Goal: Complete application form

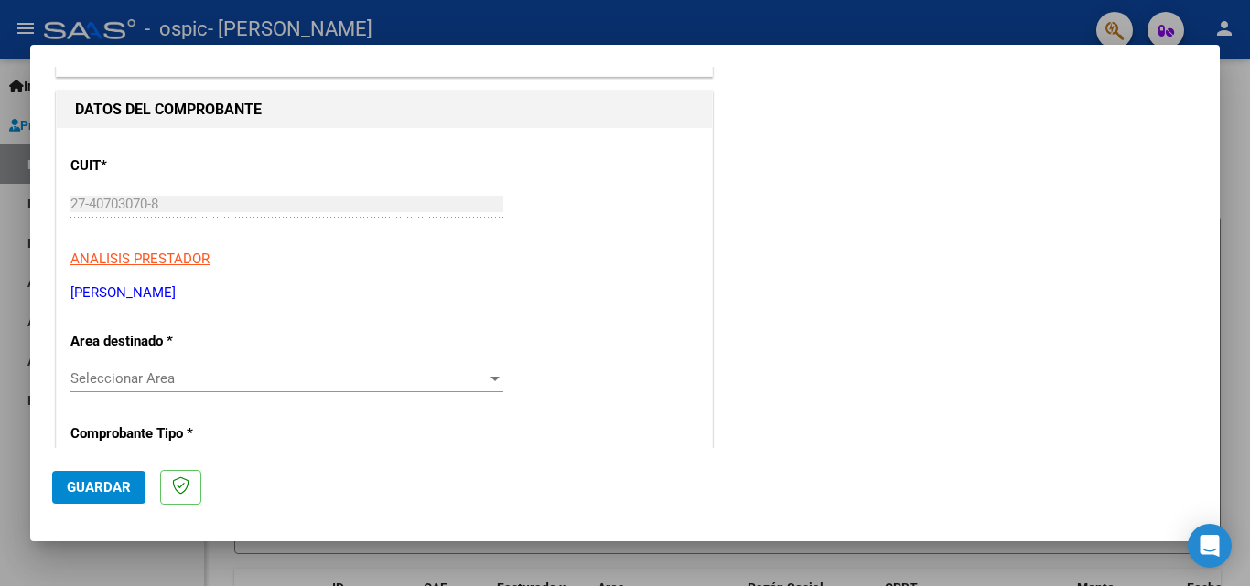
scroll to position [183, 0]
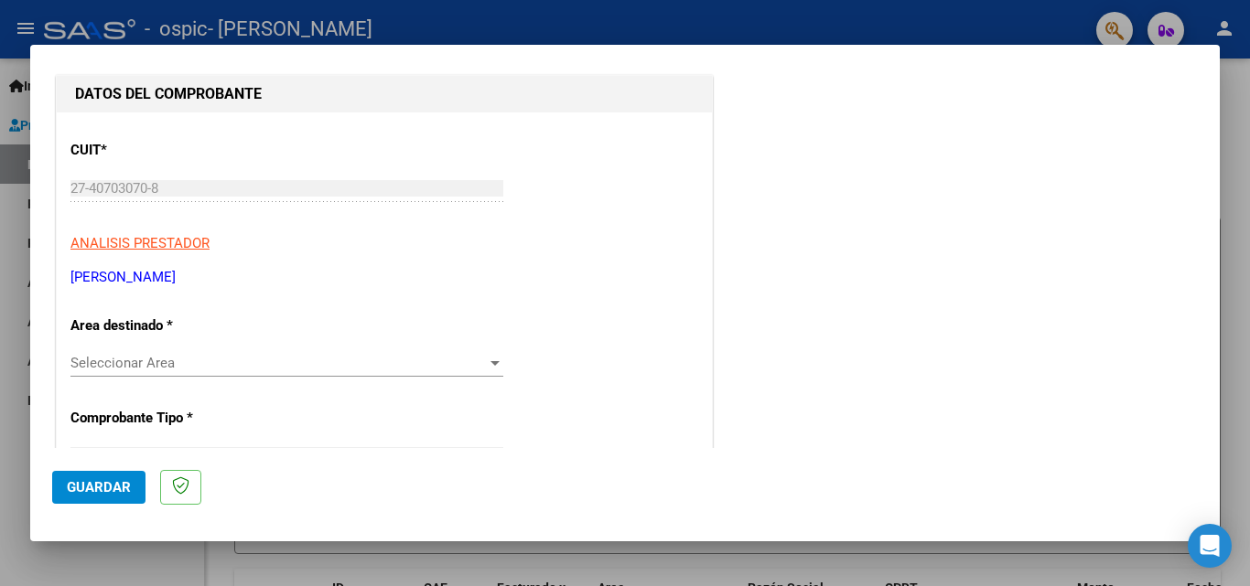
click at [306, 369] on span "Seleccionar Area" at bounding box center [278, 363] width 416 height 16
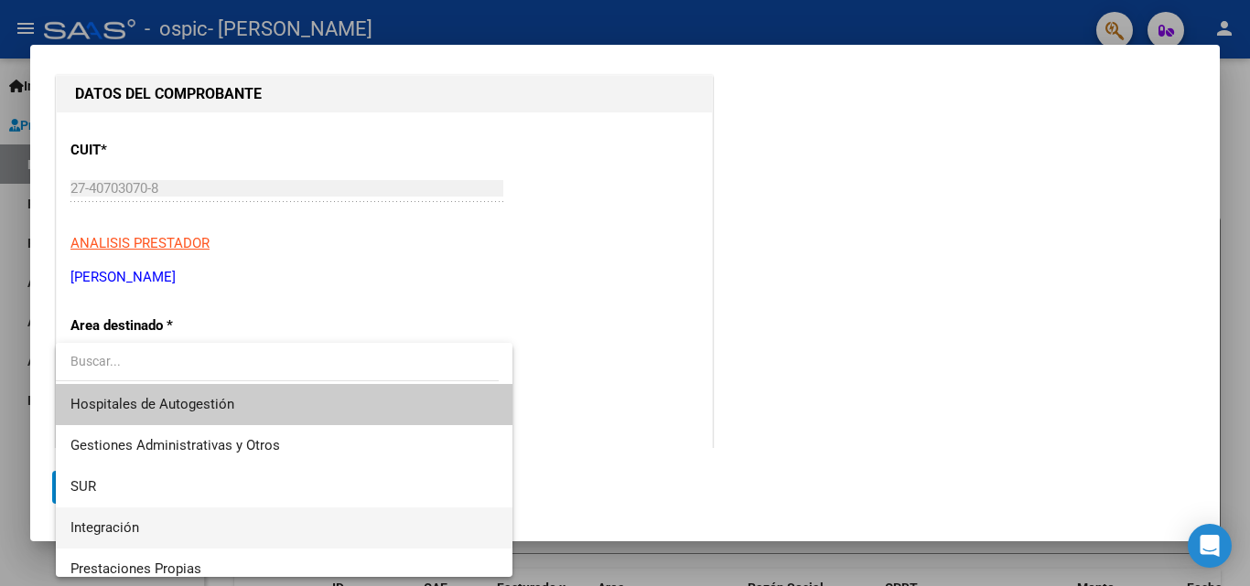
click at [285, 524] on span "Integración" at bounding box center [283, 528] width 427 height 41
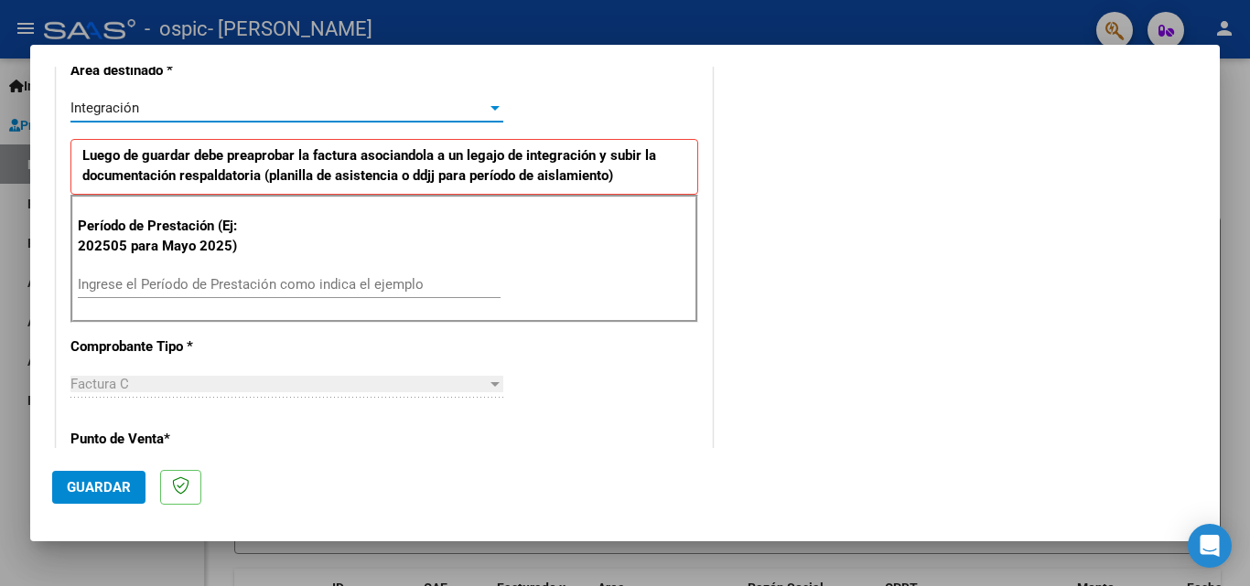
scroll to position [457, 0]
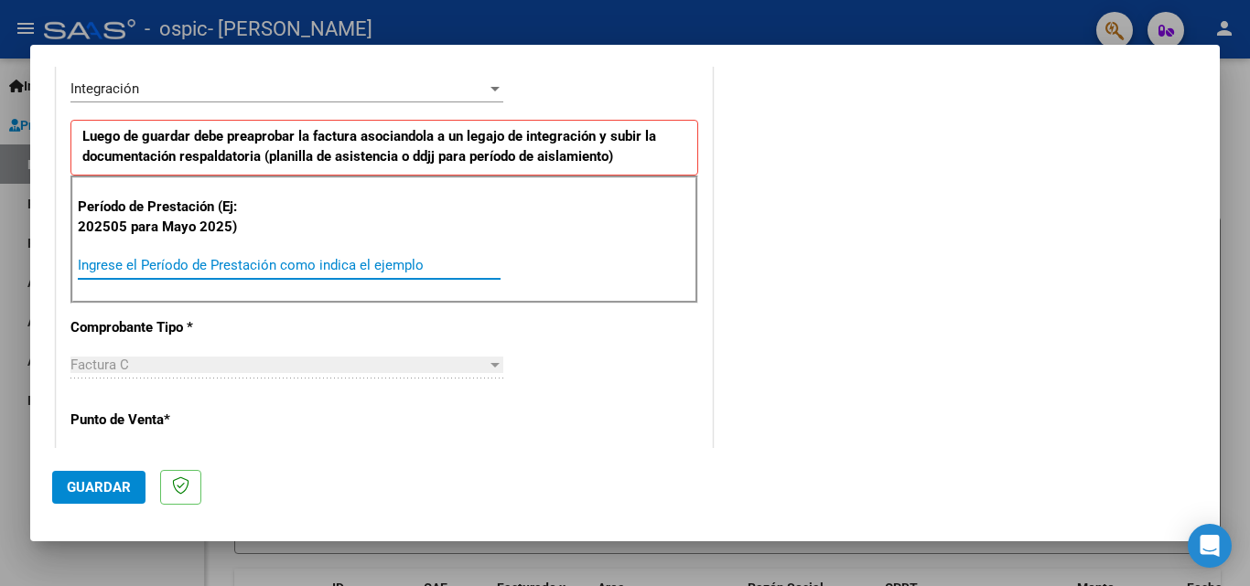
click at [284, 267] on input "Ingrese el Período de Prestación como indica el ejemplo" at bounding box center [289, 265] width 423 height 16
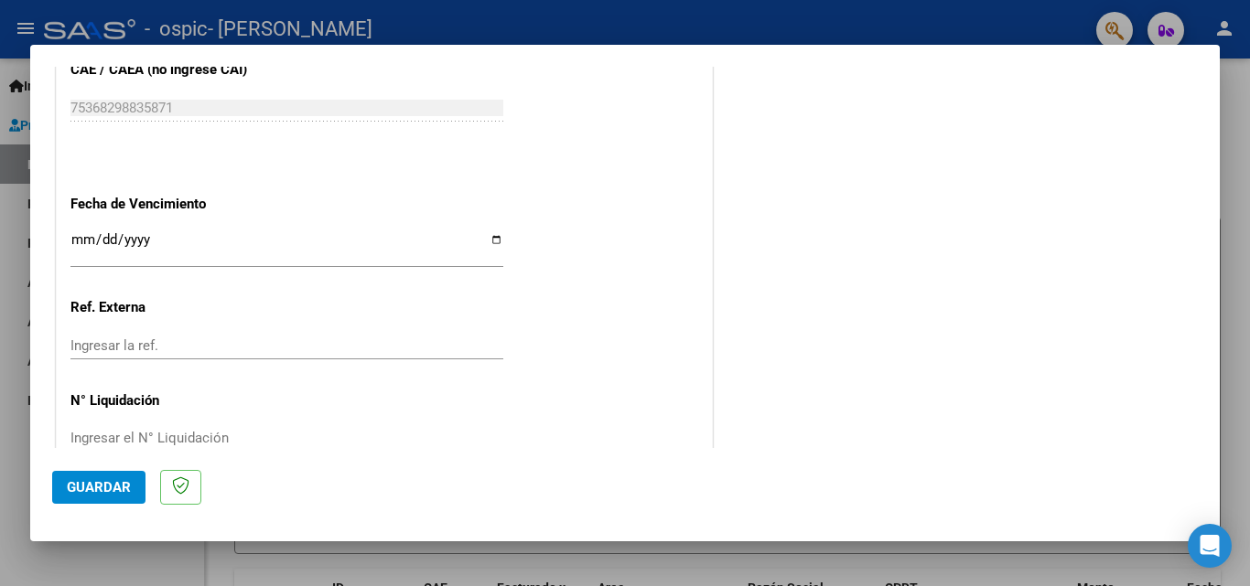
scroll to position [1229, 0]
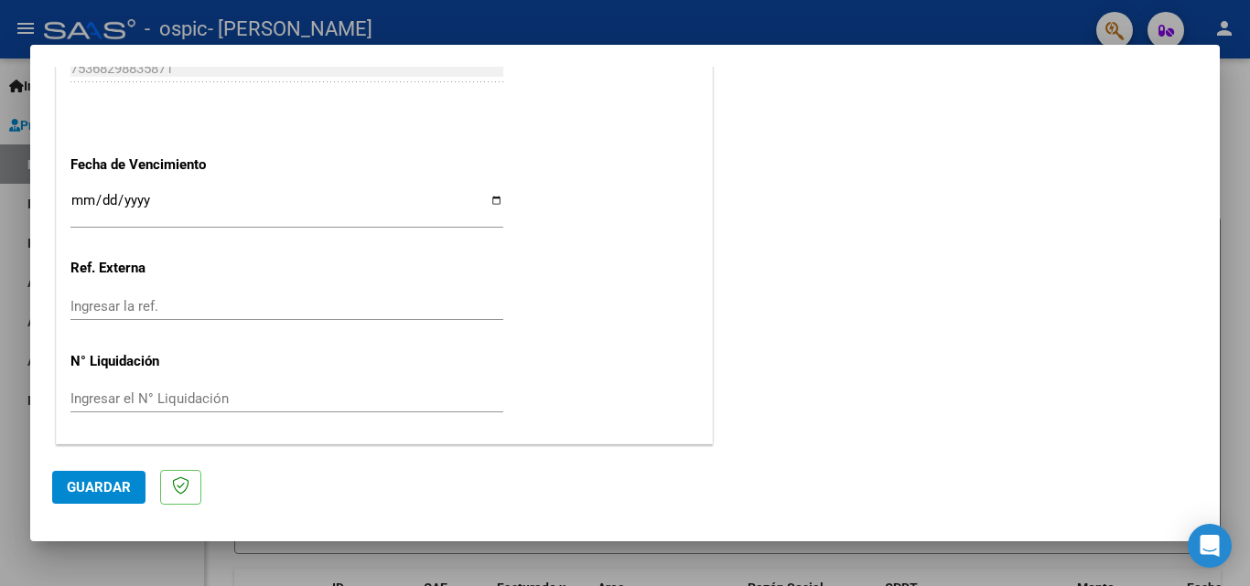
type input "202508"
click at [134, 481] on button "Guardar" at bounding box center [98, 487] width 93 height 33
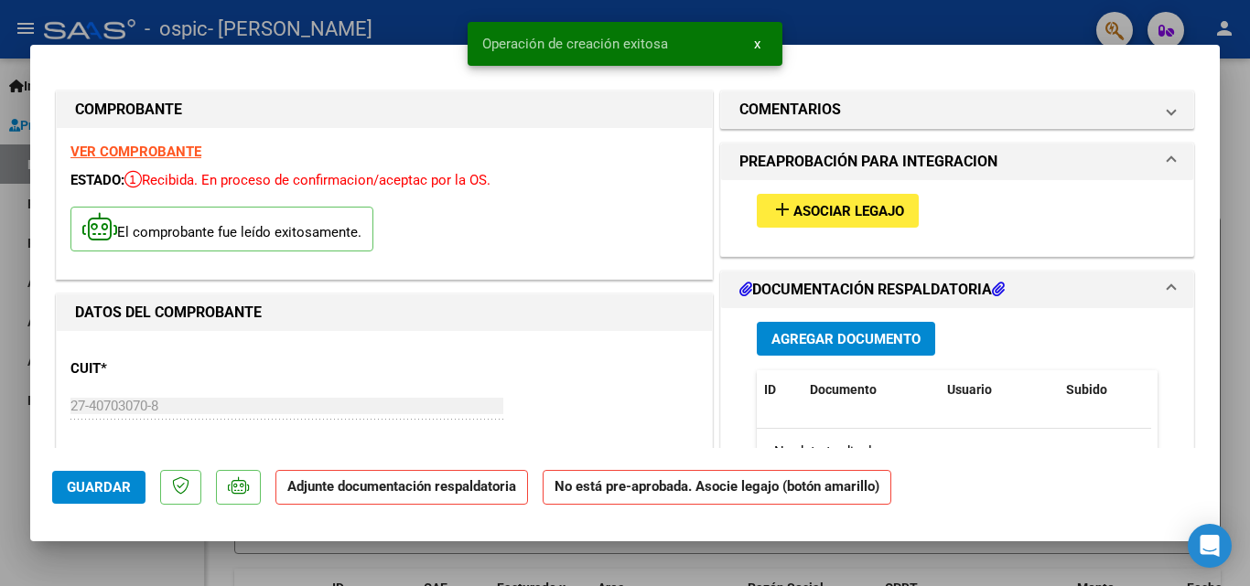
click at [845, 214] on span "Asociar Legajo" at bounding box center [848, 211] width 111 height 16
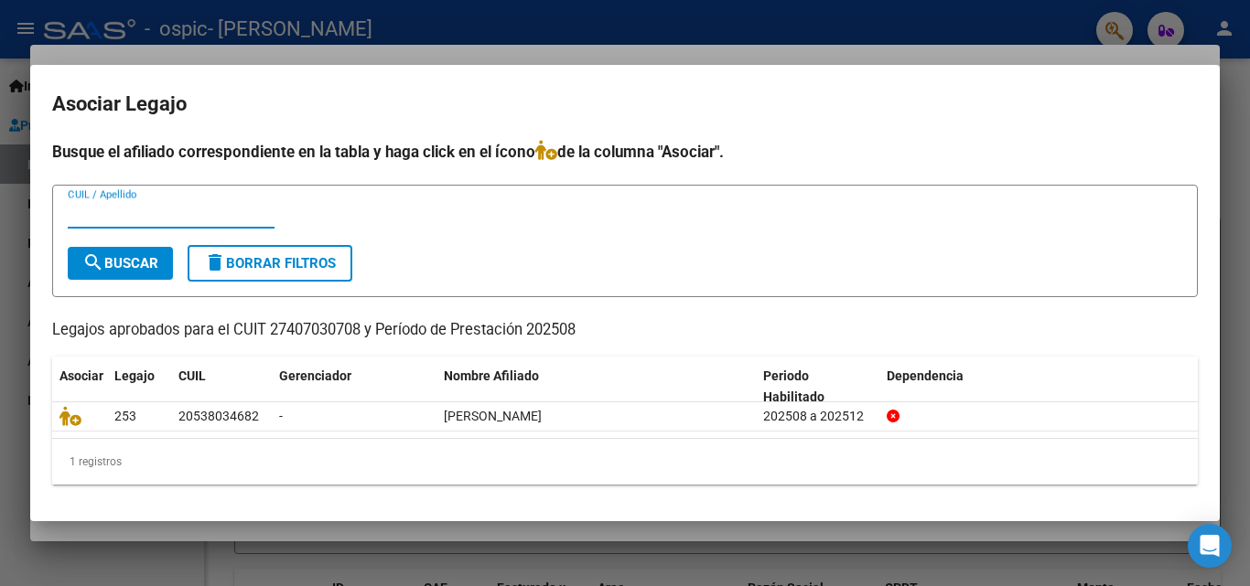
click at [1001, 33] on div at bounding box center [625, 293] width 1250 height 586
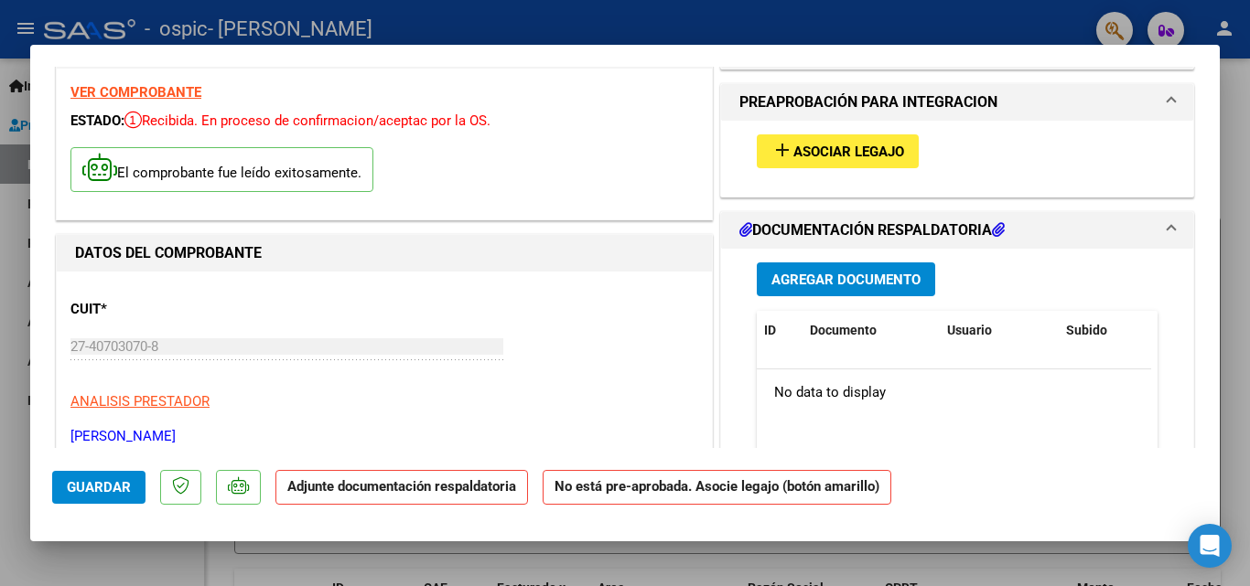
scroll to position [91, 0]
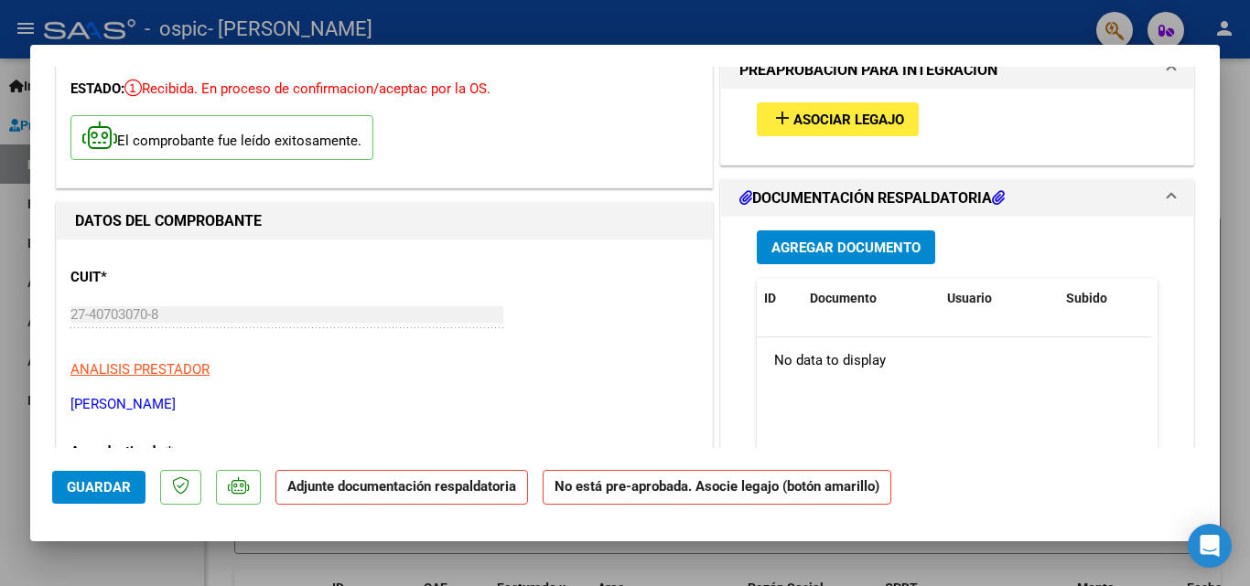
click at [868, 255] on span "Agregar Documento" at bounding box center [845, 248] width 149 height 16
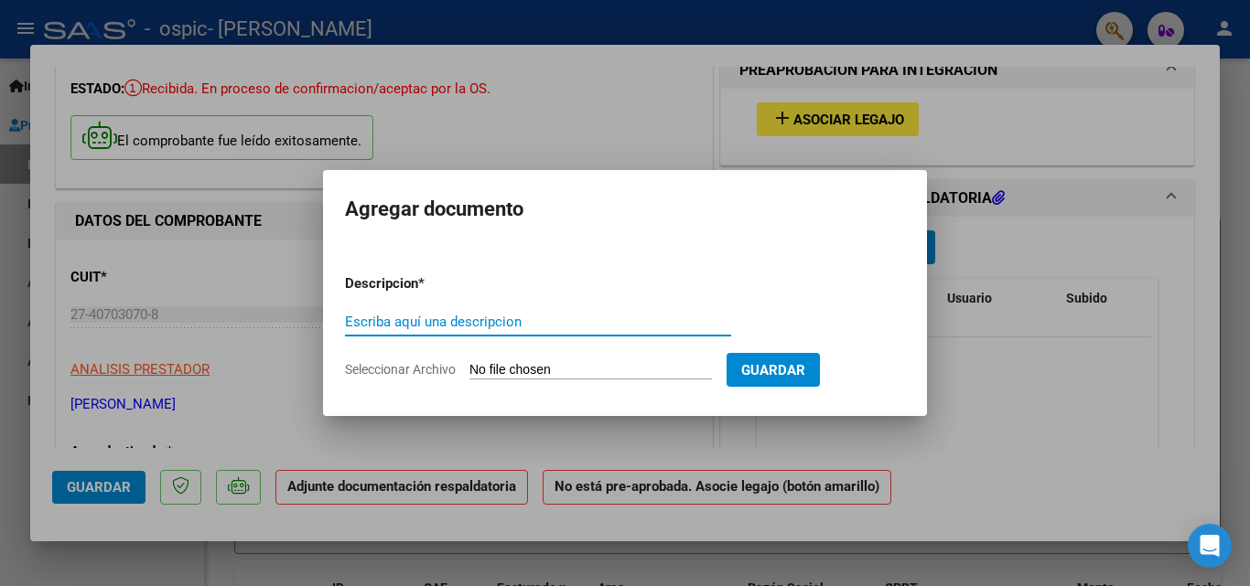
click at [531, 323] on input "Escriba aquí una descripcion" at bounding box center [538, 322] width 386 height 16
type input "Planilla de Asistencia"
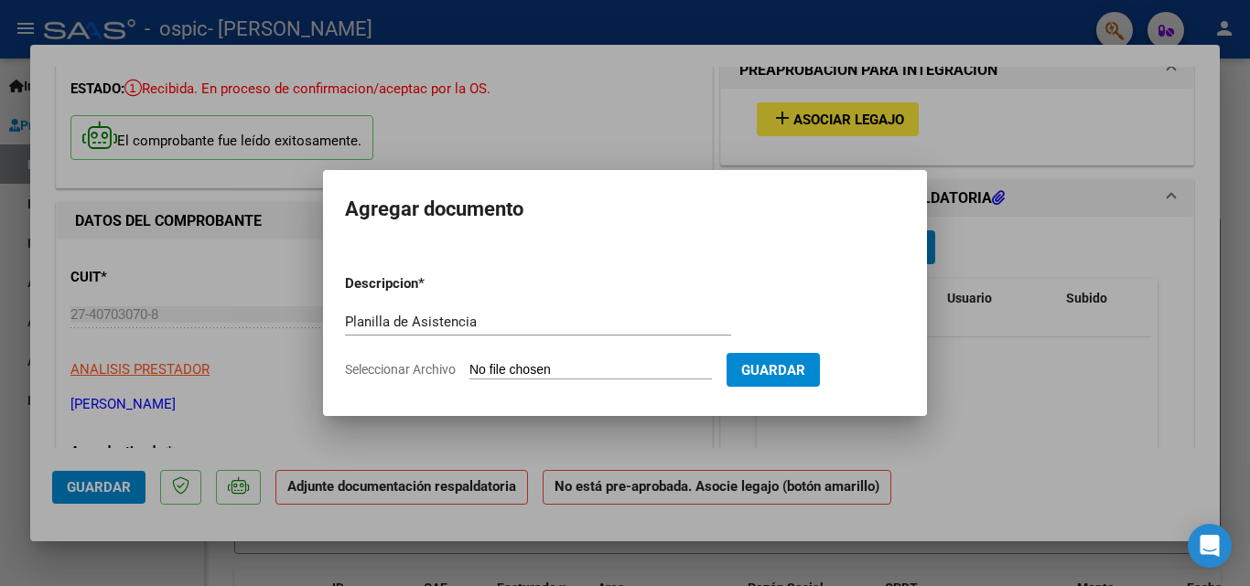
click at [605, 373] on input "Seleccionar Archivo" at bounding box center [590, 370] width 242 height 17
type input "C:\fakepath\planilla agosto.pdf"
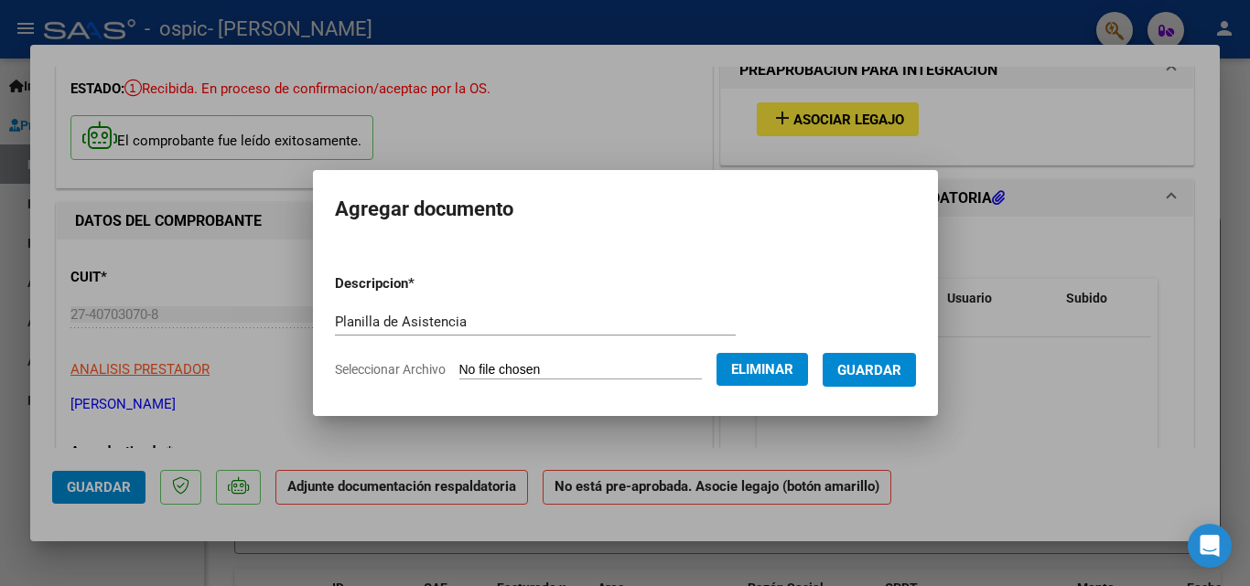
click at [869, 372] on span "Guardar" at bounding box center [869, 370] width 64 height 16
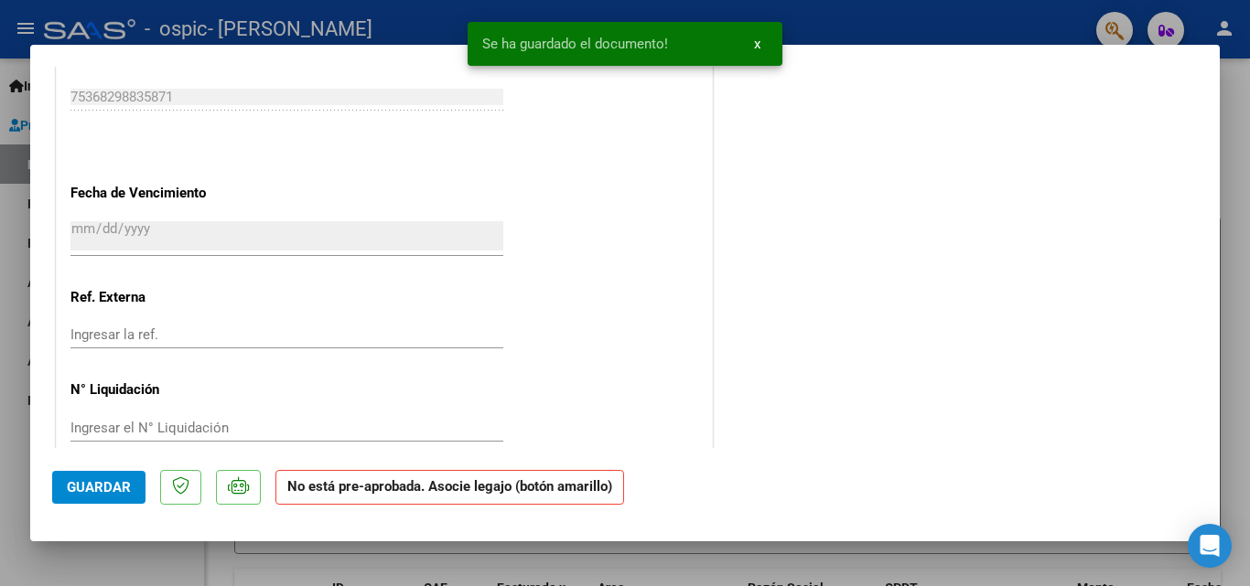
scroll to position [1208, 0]
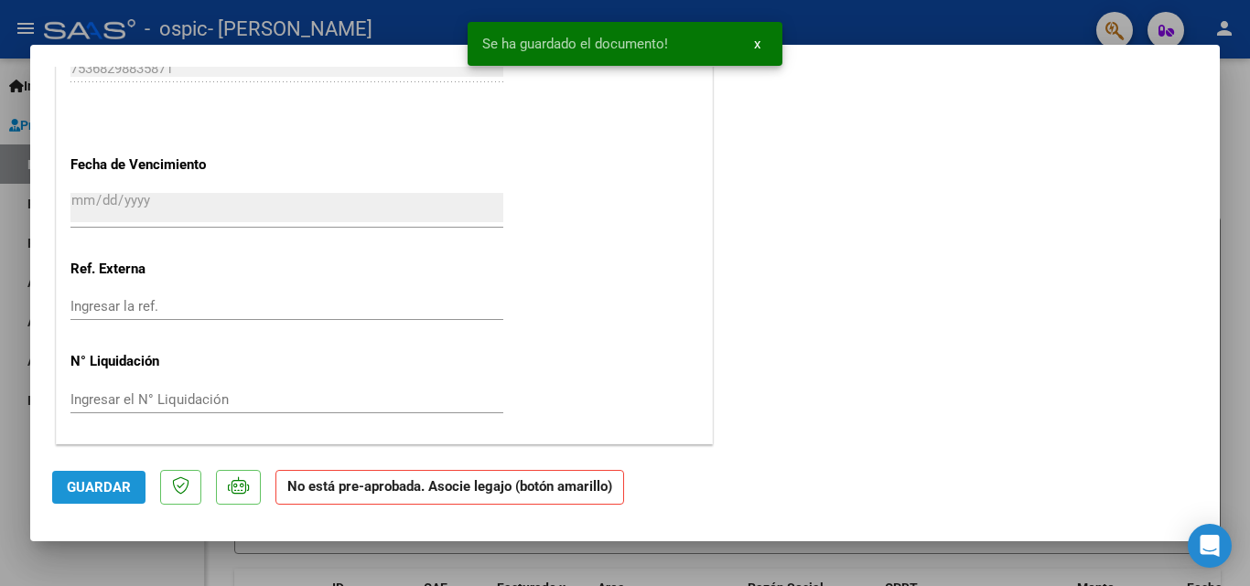
click at [99, 494] on span "Guardar" at bounding box center [99, 487] width 64 height 16
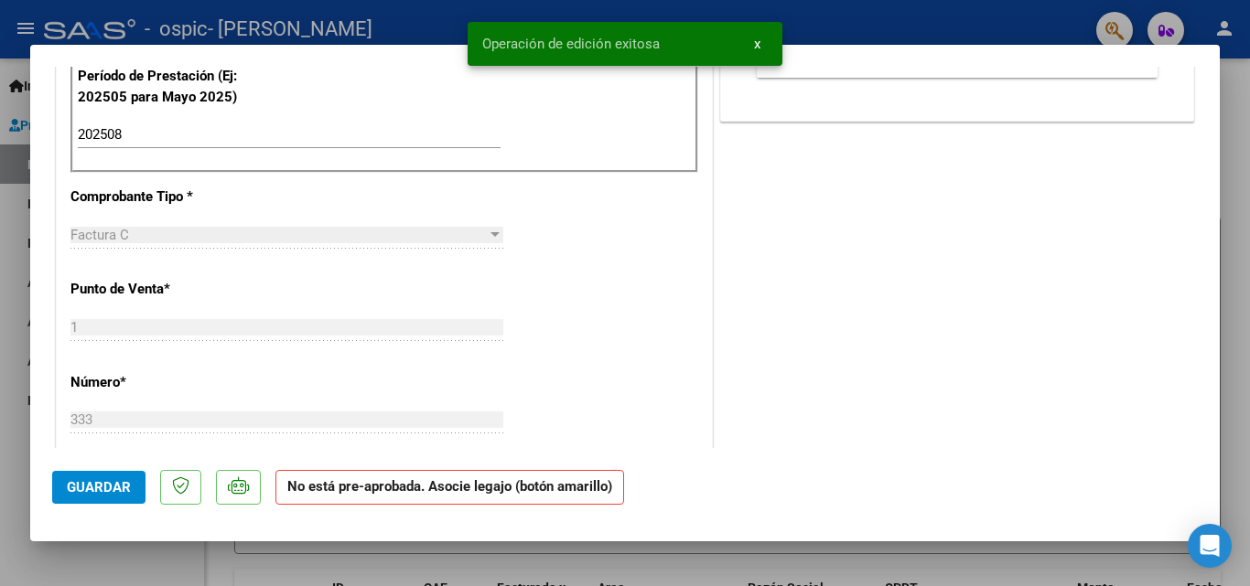
scroll to position [0, 0]
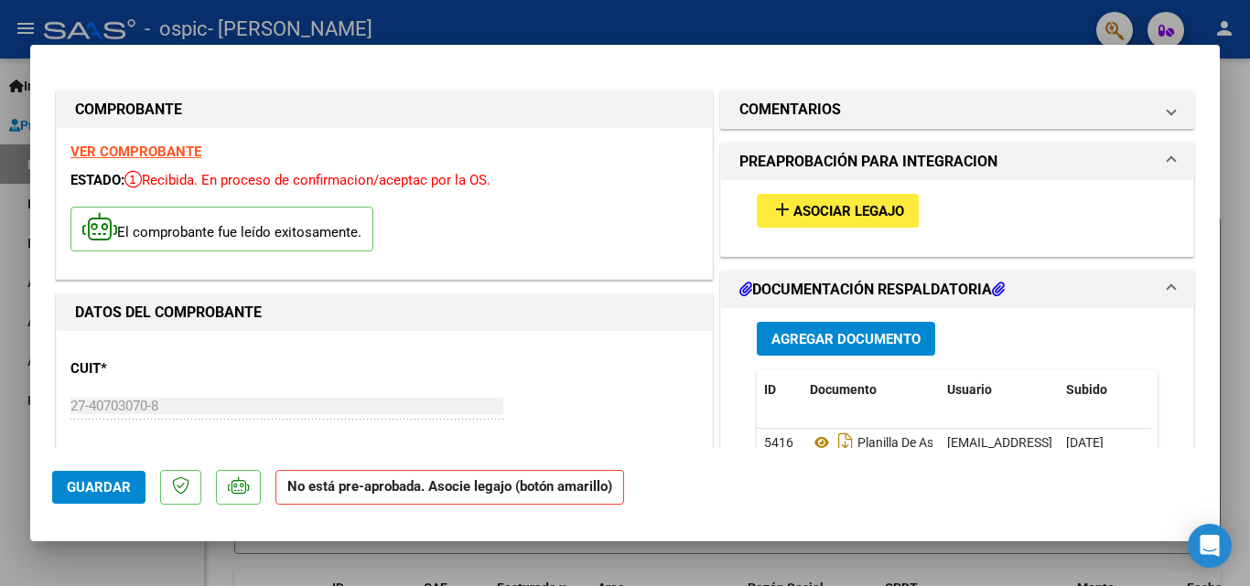
click at [810, 206] on span "Asociar Legajo" at bounding box center [848, 211] width 111 height 16
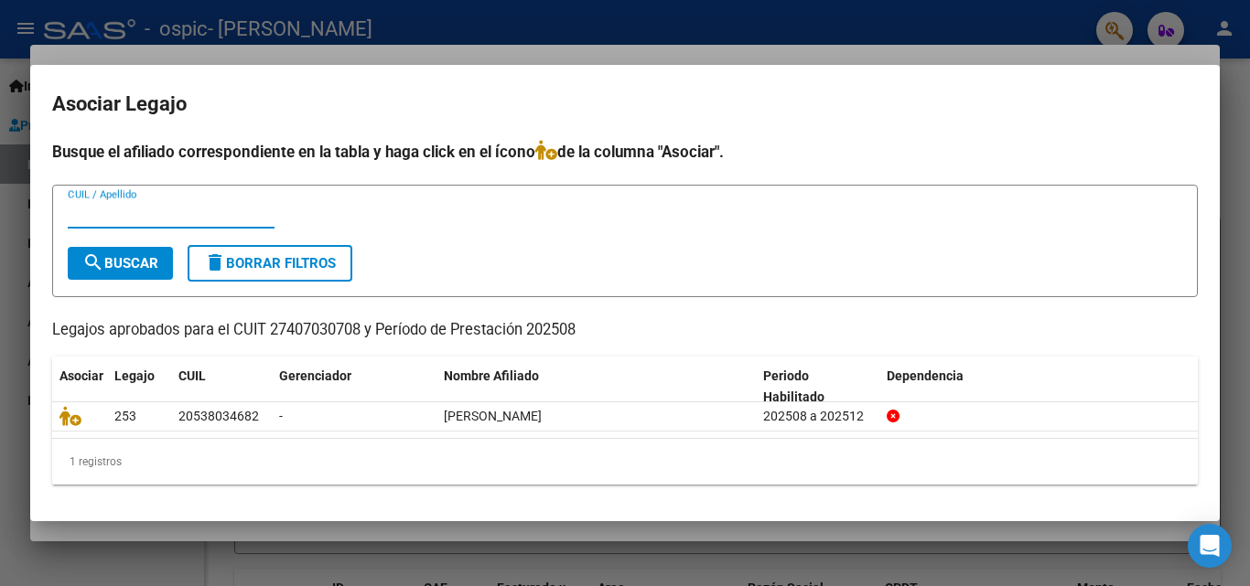
click at [198, 207] on input "CUIL / Apellido" at bounding box center [171, 214] width 207 height 16
click at [113, 260] on span "search Buscar" at bounding box center [120, 263] width 76 height 16
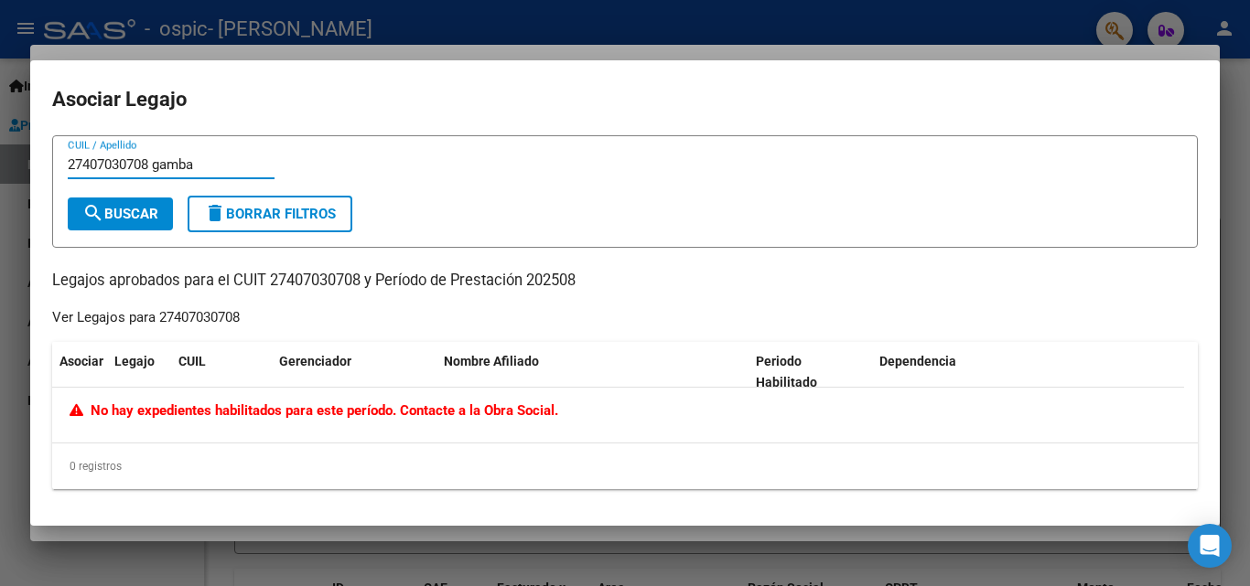
click at [241, 160] on input "27407030708 gamba" at bounding box center [171, 164] width 207 height 16
click at [162, 203] on button "search Buscar" at bounding box center [120, 214] width 105 height 33
click at [78, 145] on form "27407030708 CUIL / Apellido search Buscar delete Borrar Filtros" at bounding box center [624, 191] width 1145 height 113
click at [133, 147] on form "27407030708 CUIL / Apellido search Buscar delete Borrar Filtros" at bounding box center [624, 191] width 1145 height 113
drag, startPoint x: 209, startPoint y: 168, endPoint x: 0, endPoint y: 182, distance: 209.0
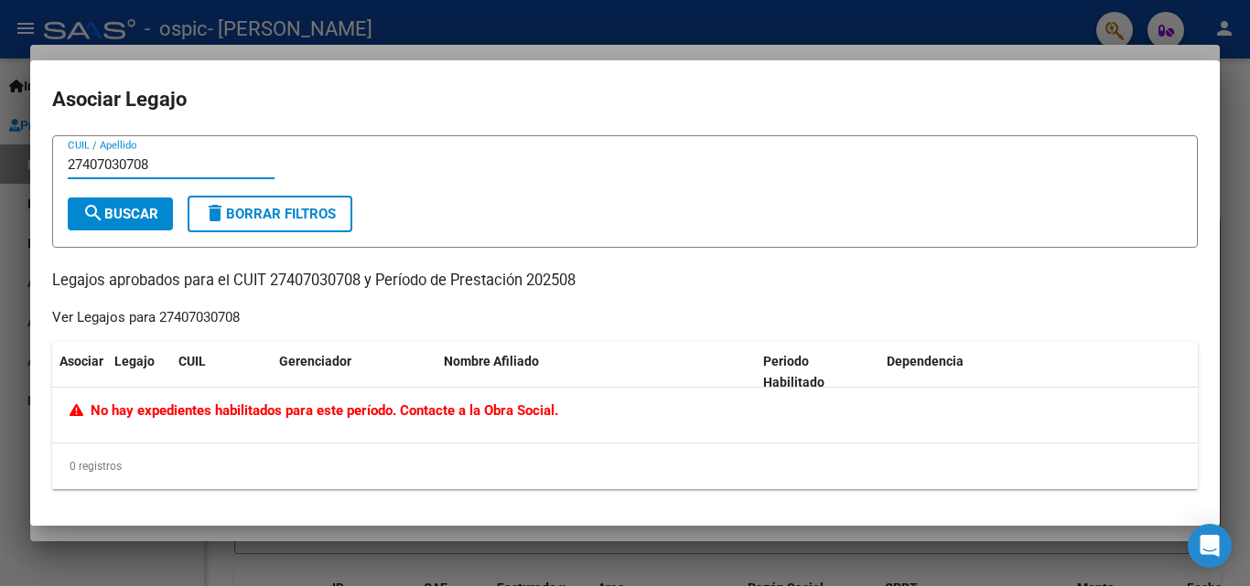
click at [0, 182] on div "COMPROBANTE VER COMPROBANTE ESTADO: Recibida. En proceso de confirmacion/acepta…" at bounding box center [625, 293] width 1250 height 586
type input "gamba"
click at [118, 217] on span "search Buscar" at bounding box center [120, 214] width 76 height 16
click at [534, 32] on div at bounding box center [625, 293] width 1250 height 586
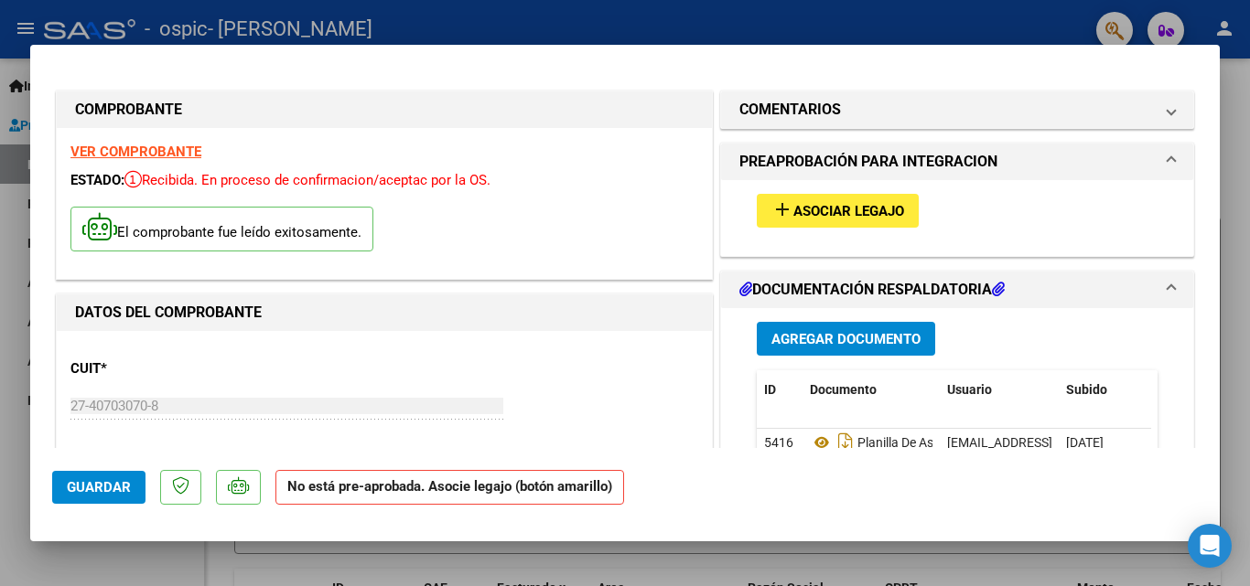
click at [876, 206] on span "Asociar Legajo" at bounding box center [848, 211] width 111 height 16
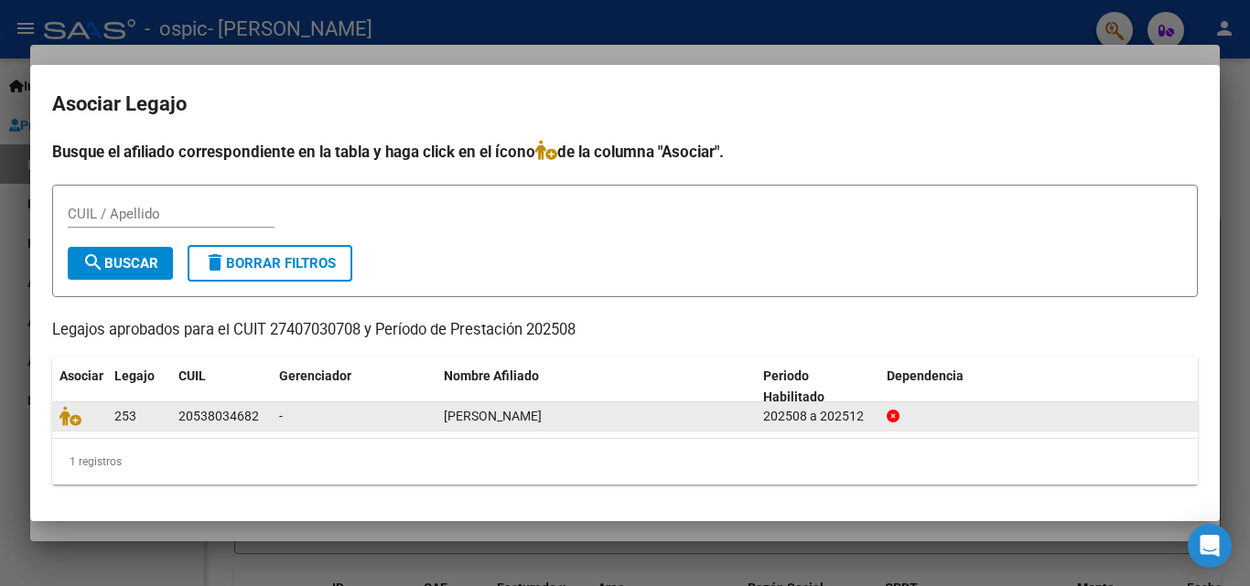
drag, startPoint x: 254, startPoint y: 419, endPoint x: 169, endPoint y: 416, distance: 85.1
click at [169, 416] on div "253 20538034682 - [PERSON_NAME] 202508 a 202512" at bounding box center [624, 417] width 1145 height 29
copy div "20538034682"
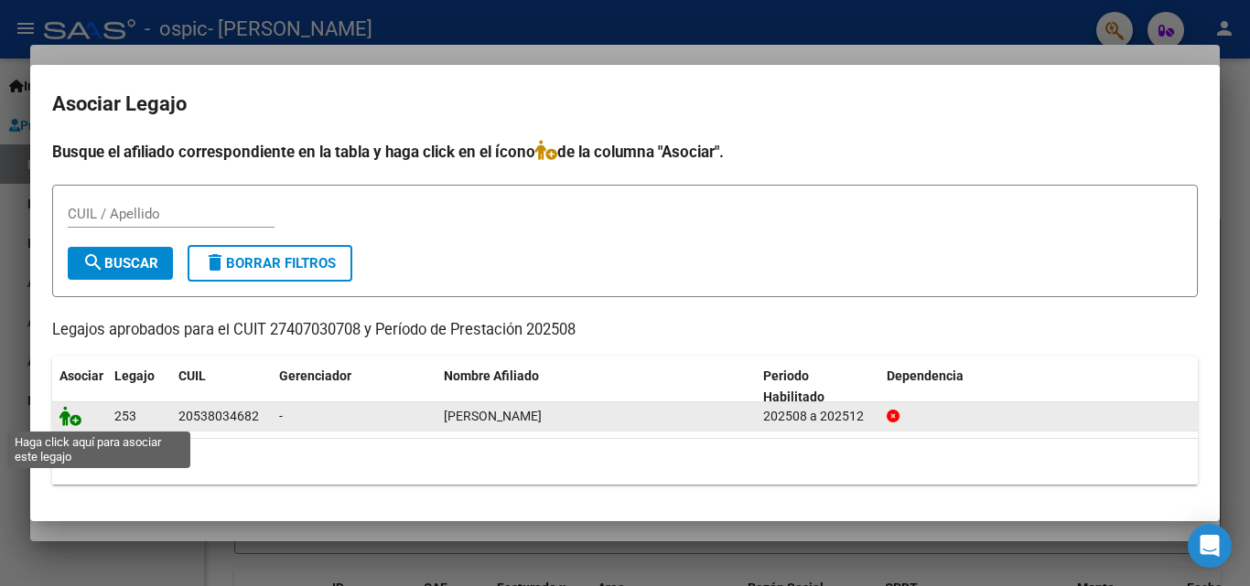
click at [77, 419] on icon at bounding box center [70, 416] width 22 height 20
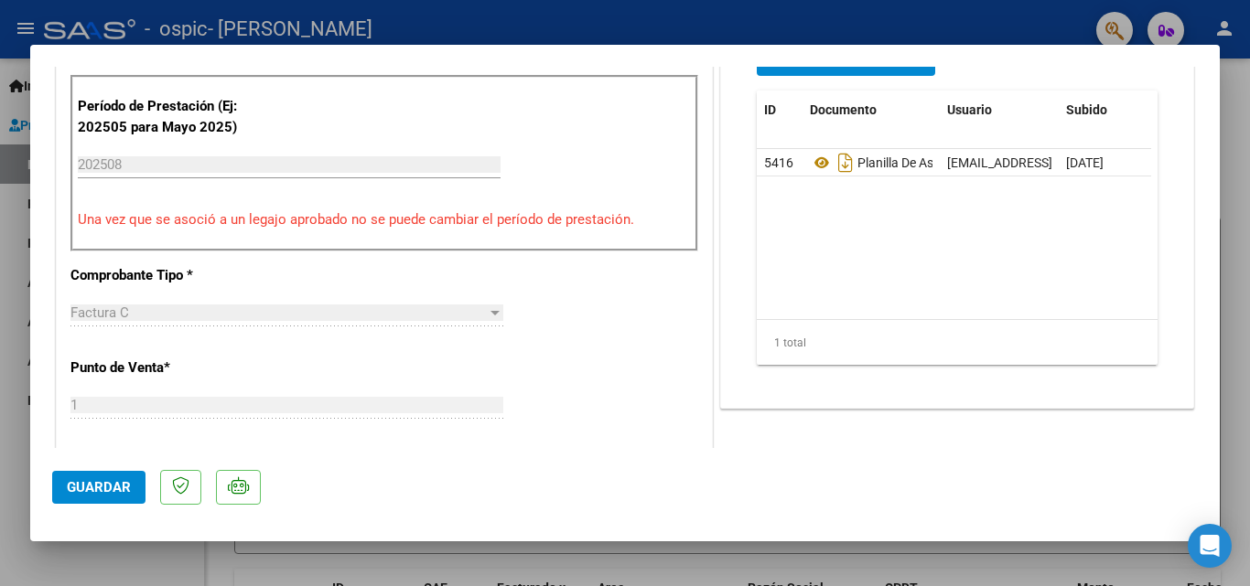
scroll to position [549, 0]
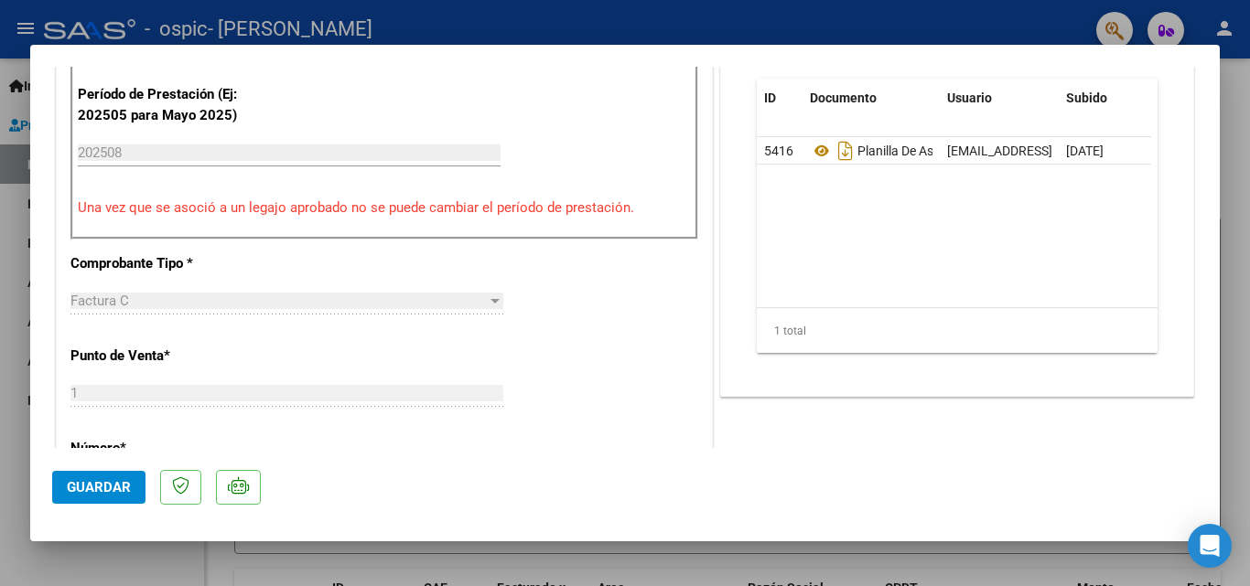
click at [134, 489] on button "Guardar" at bounding box center [98, 487] width 93 height 33
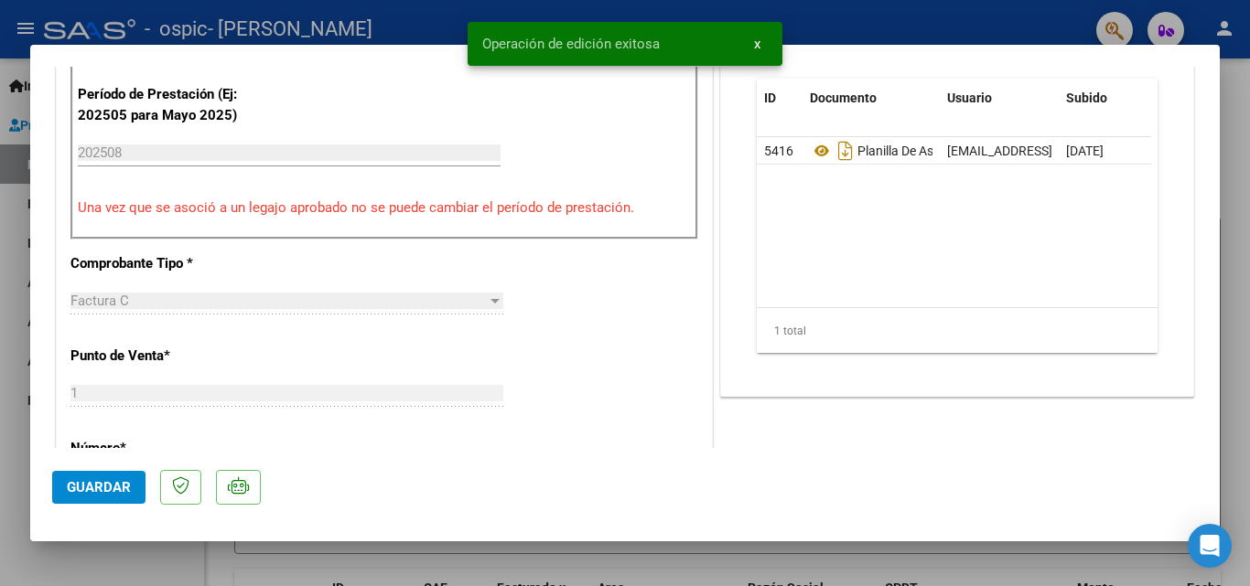
click at [0, 454] on div at bounding box center [625, 293] width 1250 height 586
type input "$ 0,00"
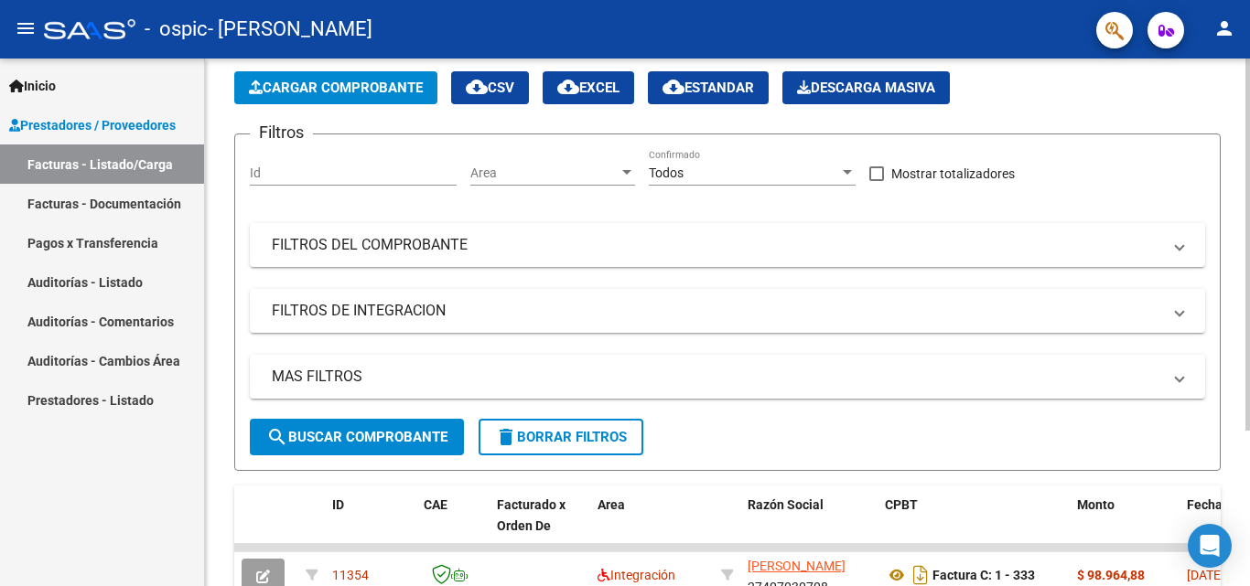
scroll to position [183, 0]
